Goal: Task Accomplishment & Management: Use online tool/utility

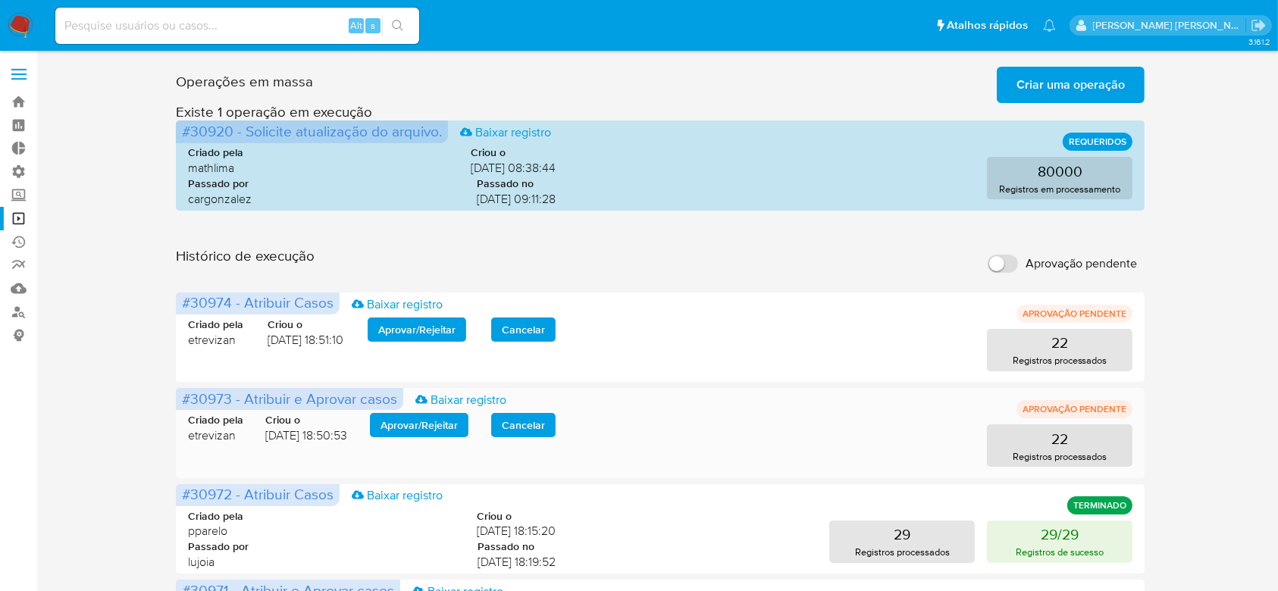
click at [452, 428] on span "Aprovar / Rejeitar" at bounding box center [419, 425] width 77 height 21
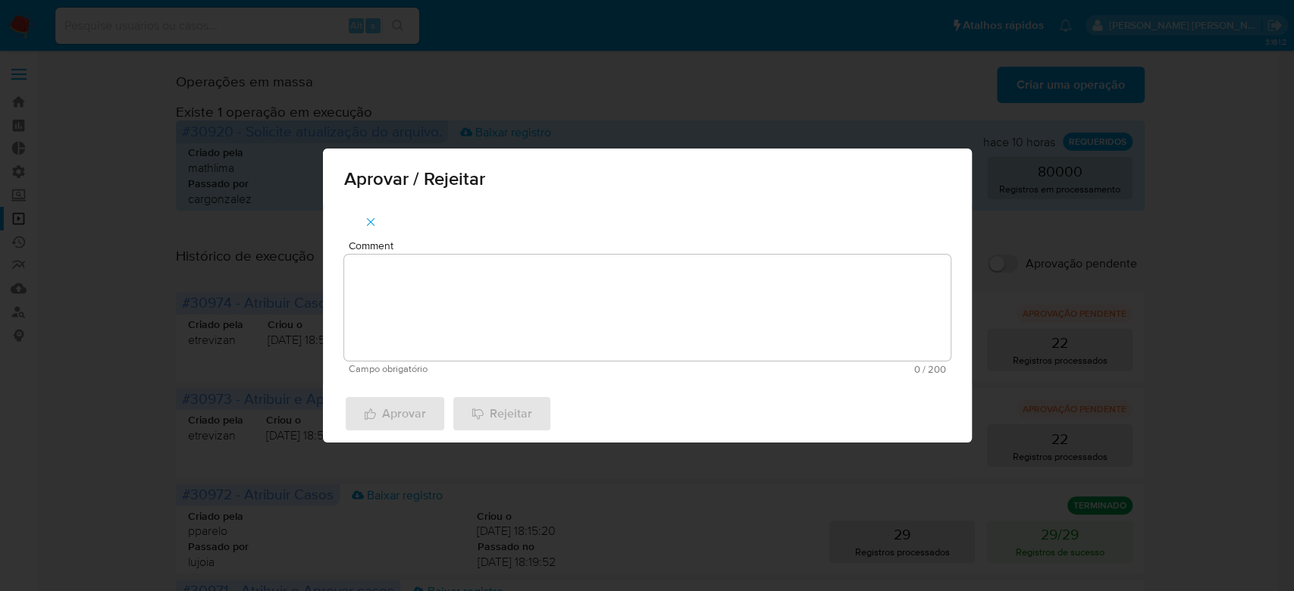
click at [506, 340] on textarea "Comment" at bounding box center [647, 308] width 606 height 106
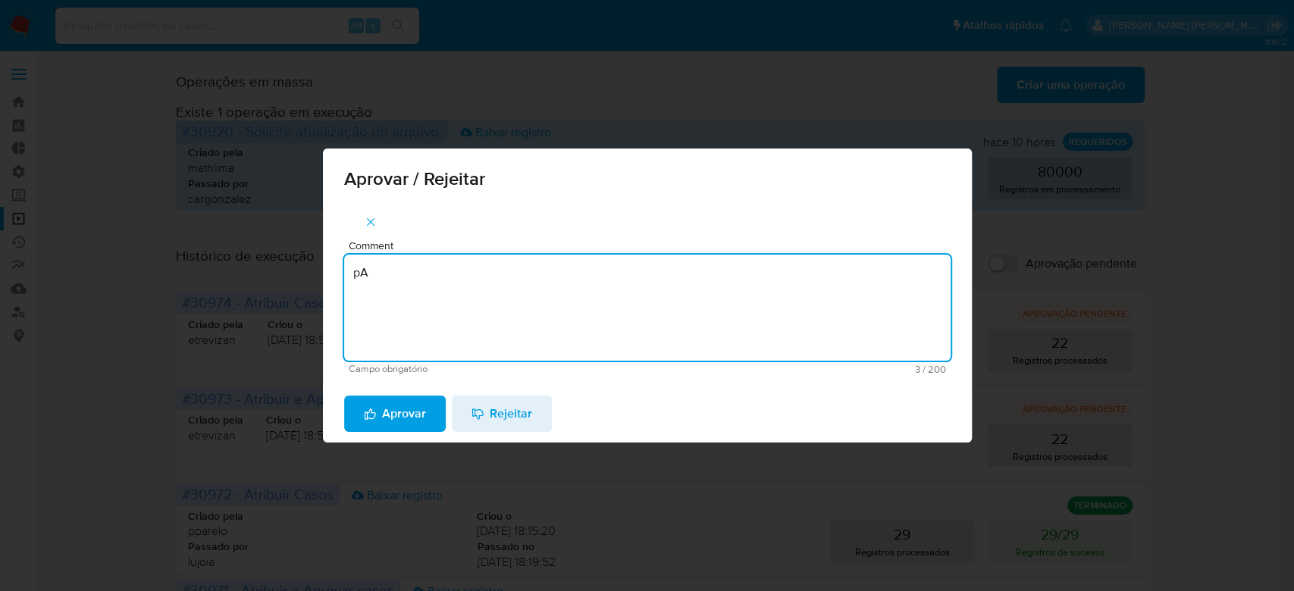
type textarea "p"
drag, startPoint x: 467, startPoint y: 273, endPoint x: 202, endPoint y: 234, distance: 267.4
click at [202, 234] on div "Aprovar / Rejeitar Comment Para tratamento. Campo obrigatório 16 / 200 184 cara…" at bounding box center [647, 295] width 1294 height 591
click at [387, 302] on textarea "Para tratamento." at bounding box center [647, 308] width 606 height 106
type textarea "Para tratamento."
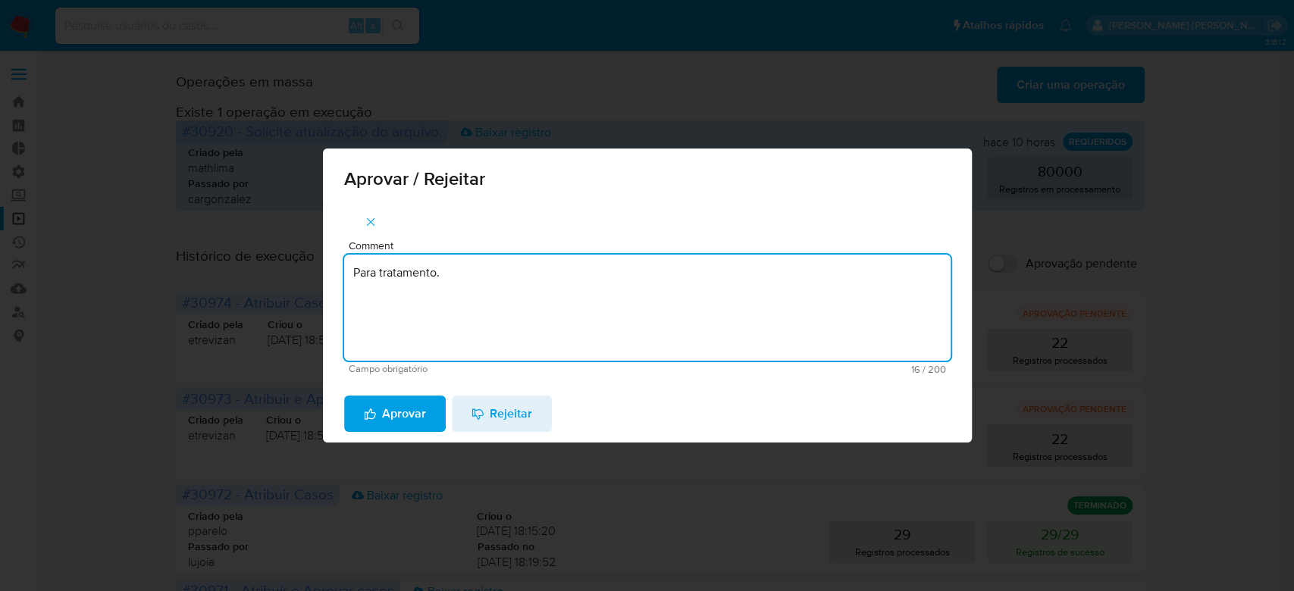
click at [392, 424] on span "Aprovar" at bounding box center [395, 413] width 62 height 33
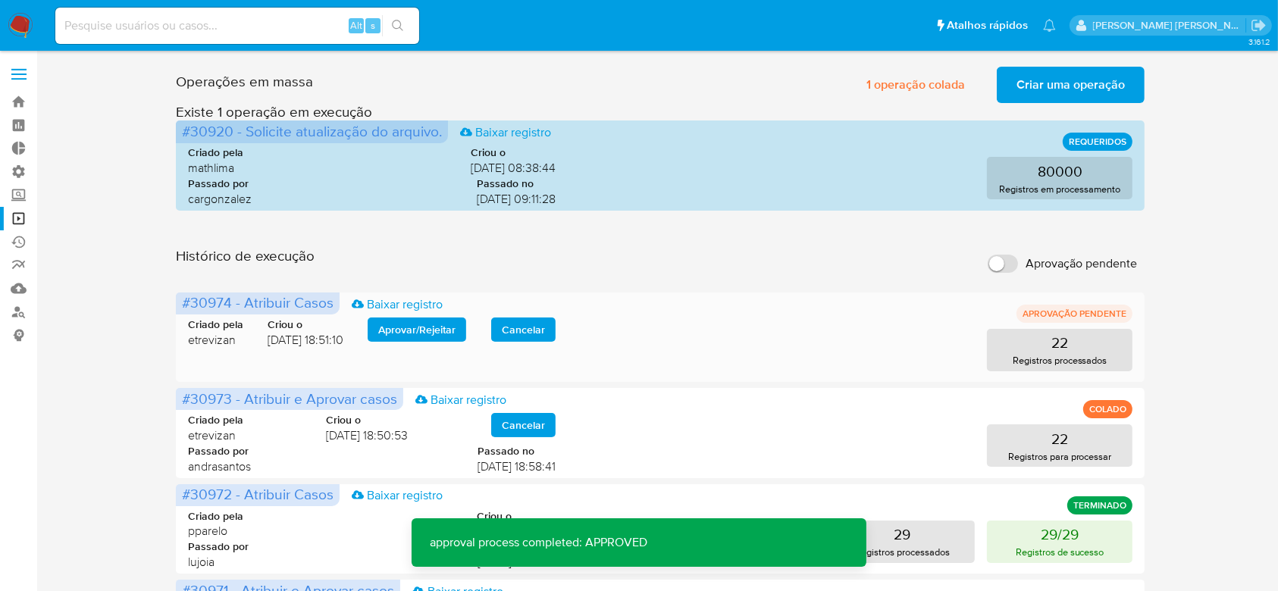
click at [417, 329] on span "Aprovar / Rejeitar" at bounding box center [416, 329] width 77 height 21
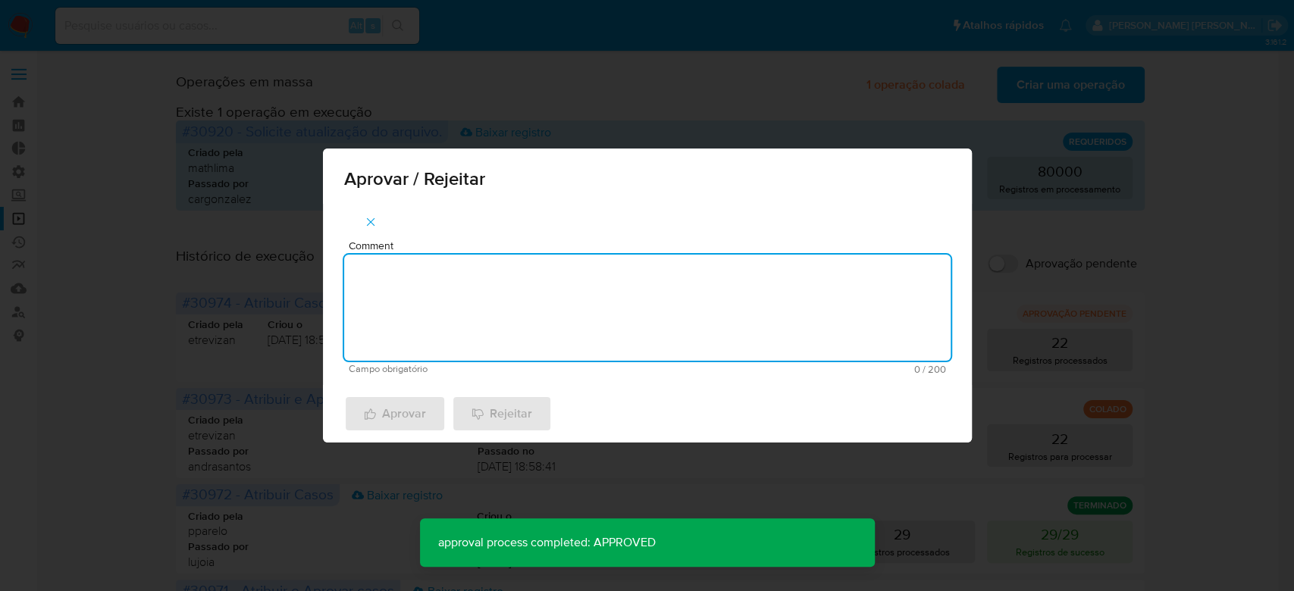
click at [417, 329] on textarea "Comment" at bounding box center [647, 308] width 606 height 106
paste textarea "Para tratamento."
type textarea "Para tratamento."
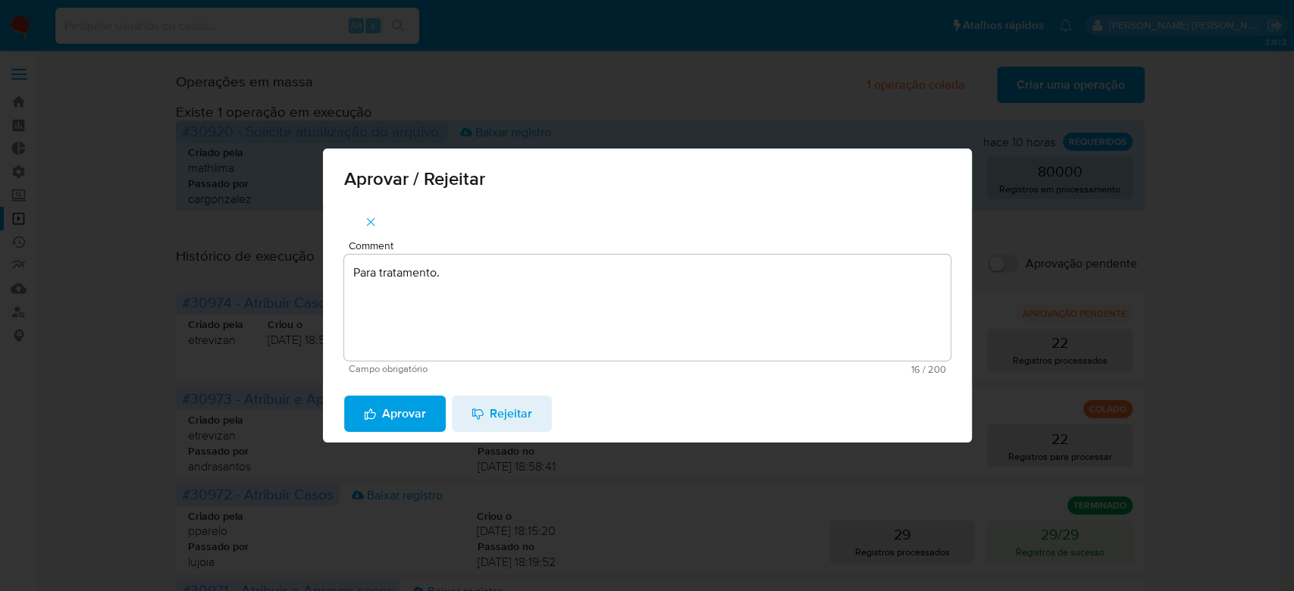
click at [404, 402] on span "Aprovar" at bounding box center [395, 413] width 62 height 33
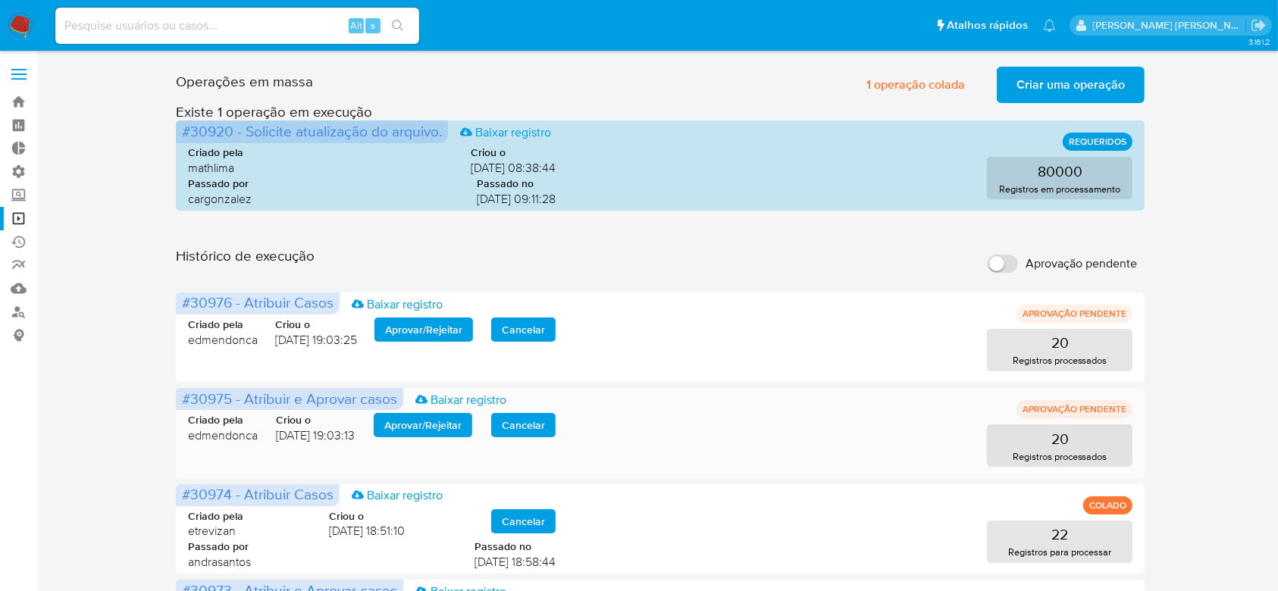
click at [420, 418] on span "Aprovar / Rejeitar" at bounding box center [422, 425] width 77 height 21
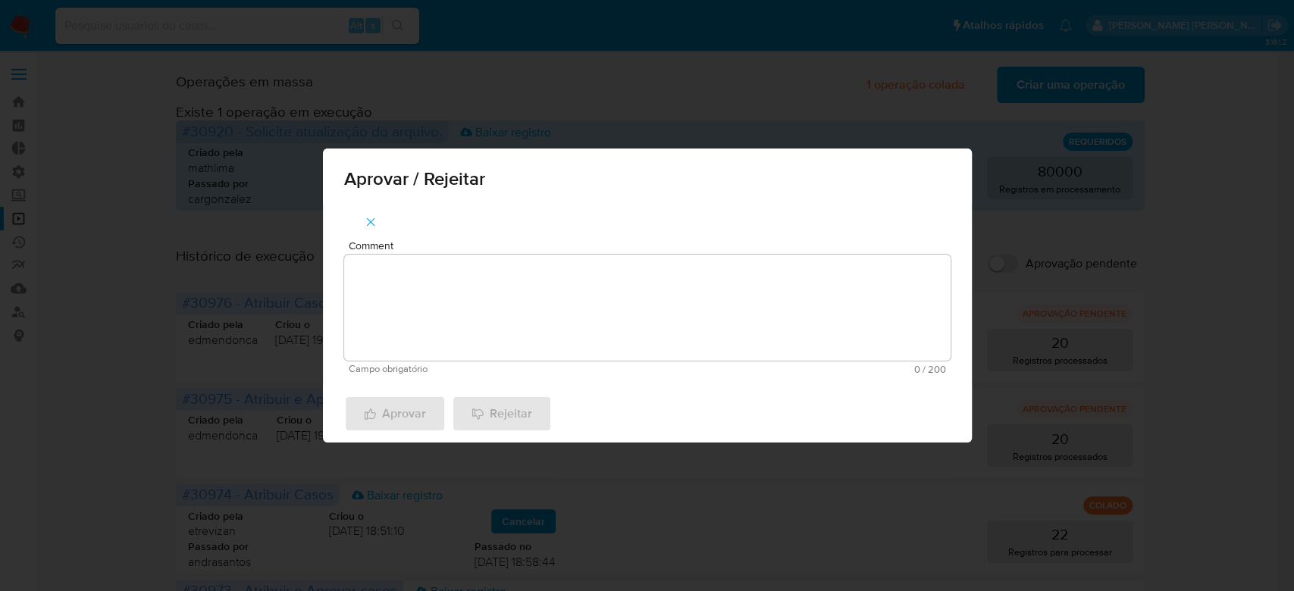
click at [474, 330] on textarea "Comment" at bounding box center [647, 308] width 606 height 106
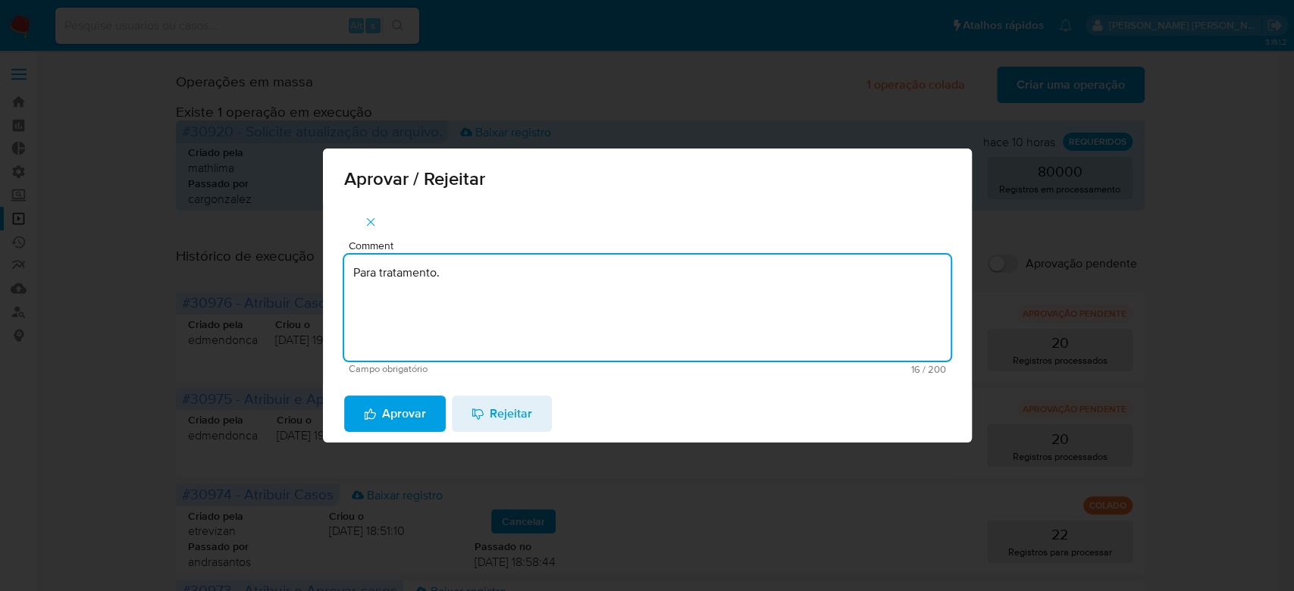
drag, startPoint x: 451, startPoint y: 276, endPoint x: 288, endPoint y: 272, distance: 163.0
click at [288, 272] on div "Aprovar / Rejeitar Comment Para tratamento. Campo obrigatório 16 / 200 184 cara…" at bounding box center [647, 295] width 1294 height 591
click at [405, 329] on textarea "Para tratamento." at bounding box center [647, 308] width 606 height 106
type textarea "Para tratamento."
click at [393, 416] on span "Aprovar" at bounding box center [395, 413] width 62 height 33
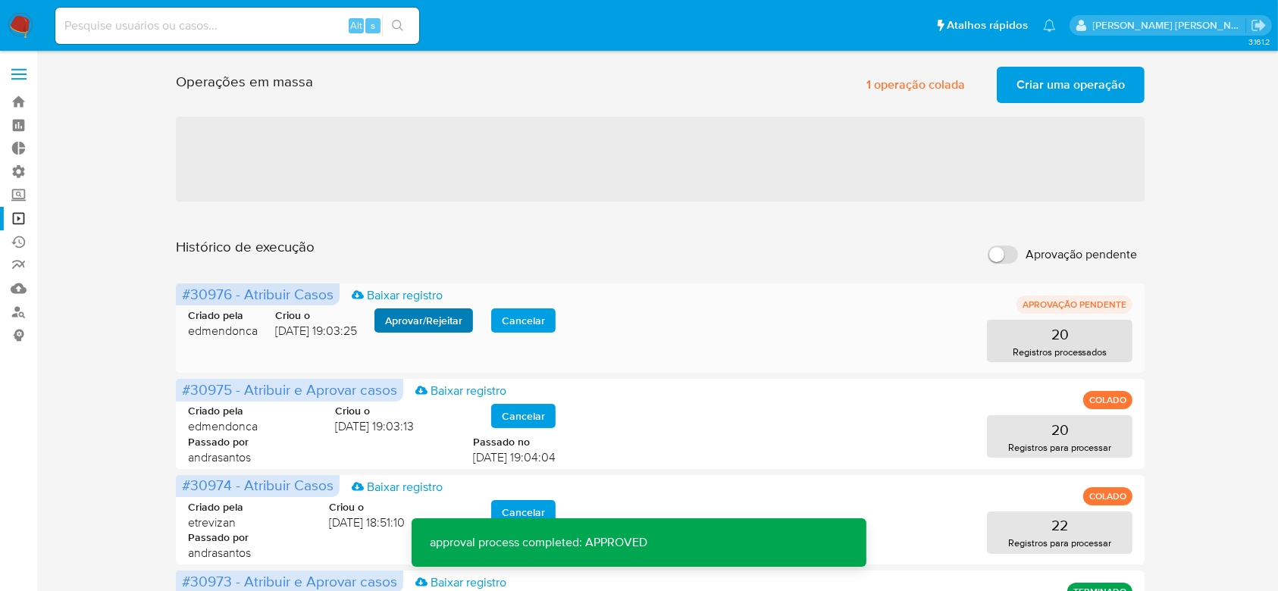
drag, startPoint x: 410, startPoint y: 308, endPoint x: 412, endPoint y: 318, distance: 10.7
click at [410, 308] on div "Criado pela edmendonca Criou o 29/09/2025 19:03:25 Aprovar / Rejeitar Cancelar …" at bounding box center [660, 326] width 944 height 73
click at [415, 319] on span "Aprovar / Rejeitar" at bounding box center [423, 320] width 77 height 21
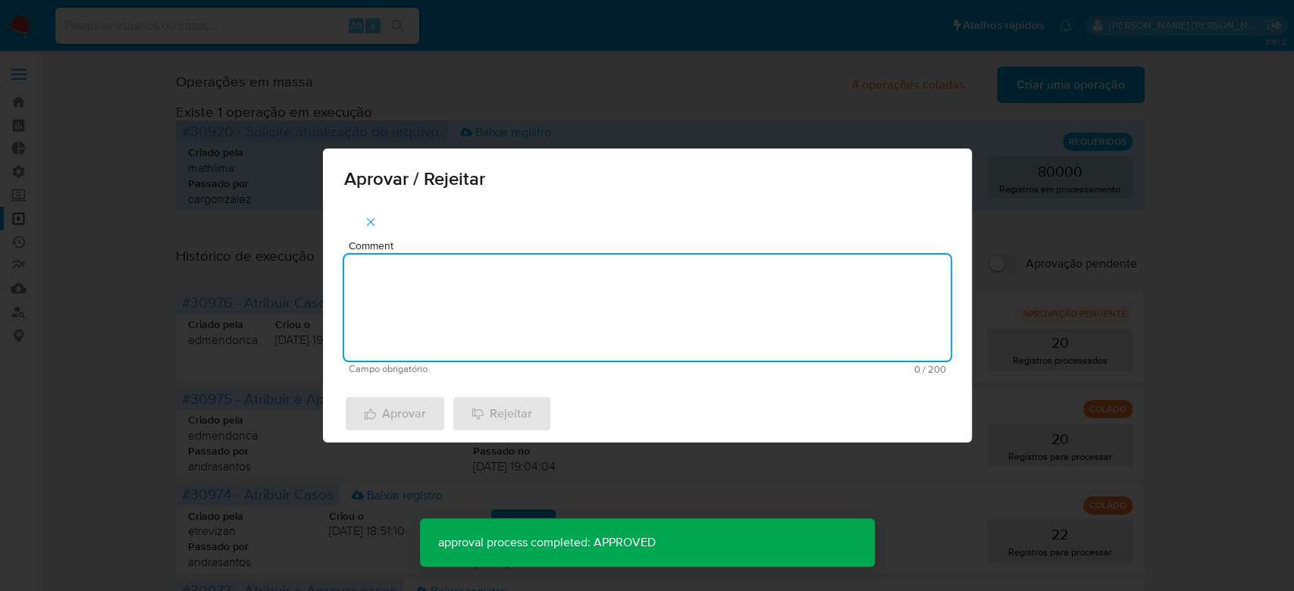
click at [424, 333] on textarea "Comment" at bounding box center [647, 308] width 606 height 106
paste textarea "Para tratamento."
type textarea "Para tratamento."
click at [399, 425] on span "Aprovar" at bounding box center [395, 413] width 62 height 33
